Goal: Navigation & Orientation: Find specific page/section

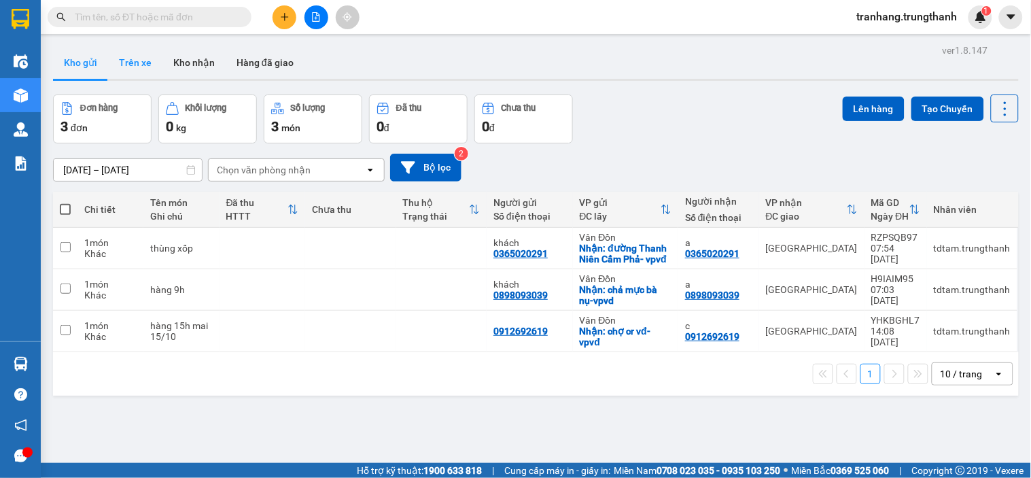
click at [125, 65] on button "Trên xe" at bounding box center [135, 62] width 54 height 33
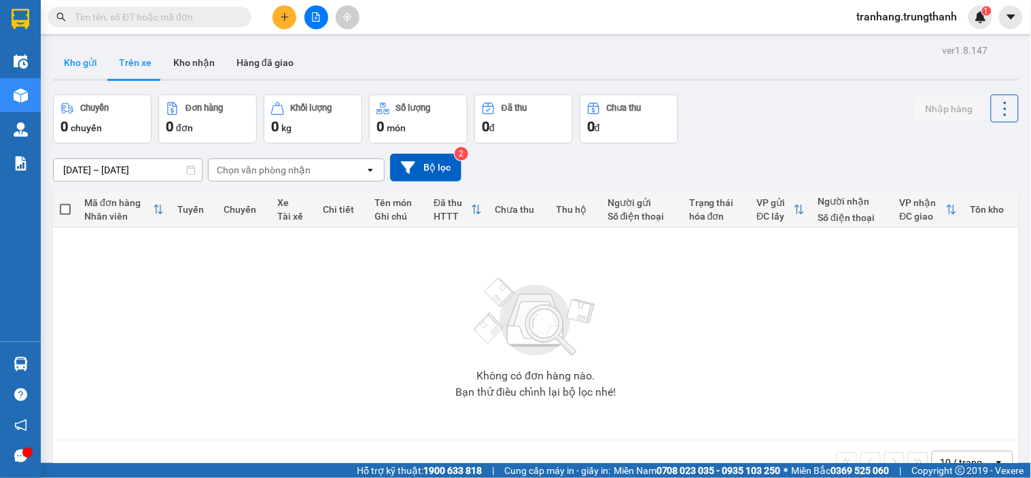
click at [75, 59] on button "Kho gửi" at bounding box center [80, 62] width 55 height 33
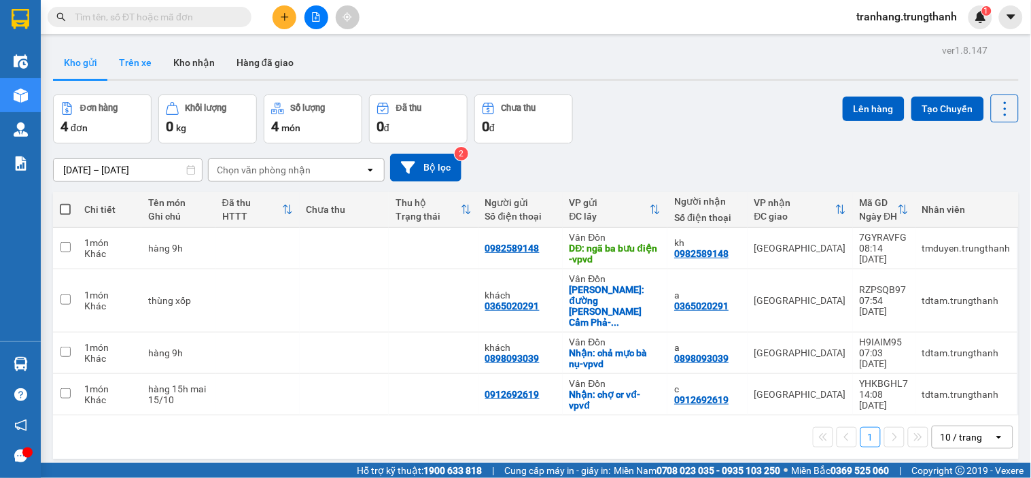
click at [127, 63] on button "Trên xe" at bounding box center [135, 62] width 54 height 33
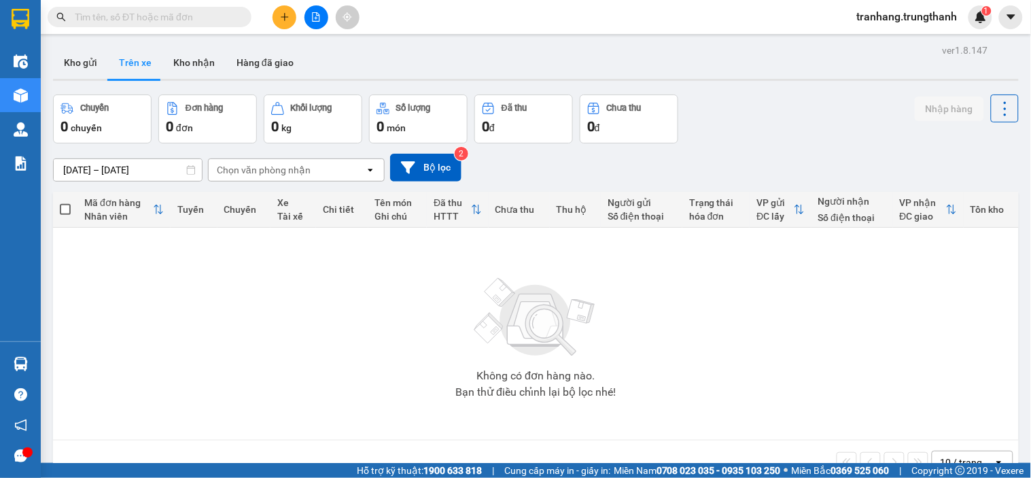
click at [755, 123] on div "Chuyến 0 chuyến Đơn hàng 0 đơn Khối lượng 0 kg Số lượng 0 món Đã thu 0 đ Chưa t…" at bounding box center [536, 118] width 966 height 49
click at [77, 70] on button "Kho gửi" at bounding box center [80, 62] width 55 height 33
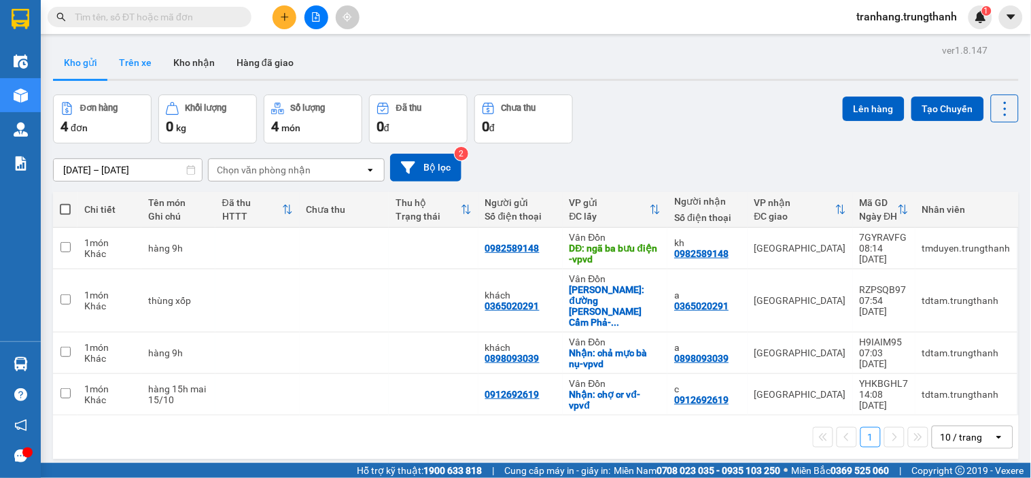
click at [130, 56] on button "Trên xe" at bounding box center [135, 62] width 54 height 33
